Goal: Navigation & Orientation: Find specific page/section

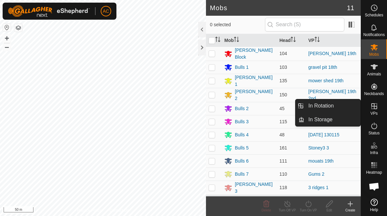
click at [269, 105] on span "In Rotation" at bounding box center [321, 106] width 25 height 8
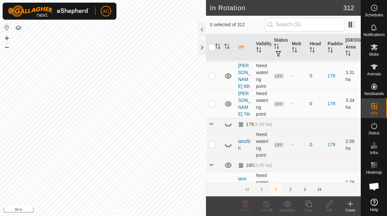
scroll to position [660, 0]
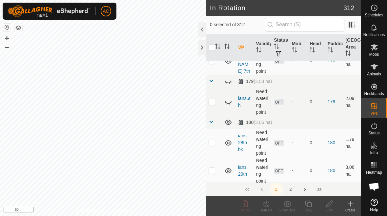
click at [269, 191] on button "2" at bounding box center [290, 189] width 13 height 13
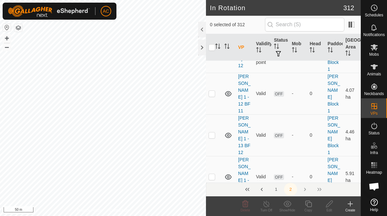
click at [269, 191] on button "2" at bounding box center [290, 189] width 13 height 13
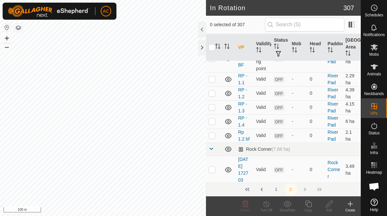
scroll to position [1440, 0]
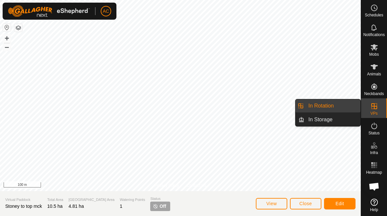
click at [269, 108] on link "In Rotation" at bounding box center [333, 105] width 56 height 13
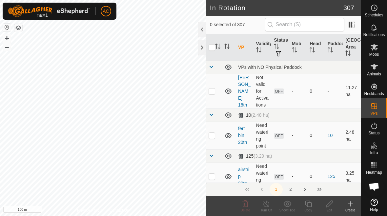
click at [269, 205] on icon at bounding box center [309, 204] width 8 height 8
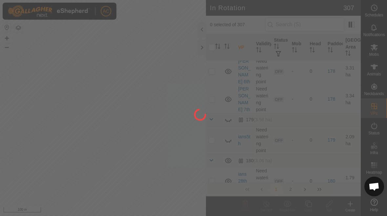
click at [269, 140] on div at bounding box center [193, 108] width 387 height 216
click at [269, 95] on div at bounding box center [193, 108] width 387 height 216
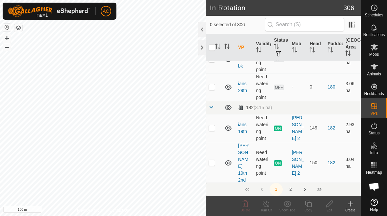
click at [252, 12] on header "In Rotation 306" at bounding box center [283, 8] width 155 height 16
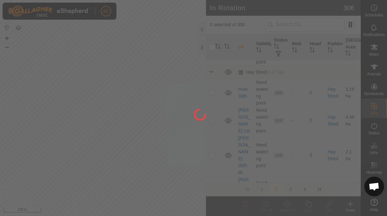
scroll to position [5008, 0]
